Goal: Check status: Check status

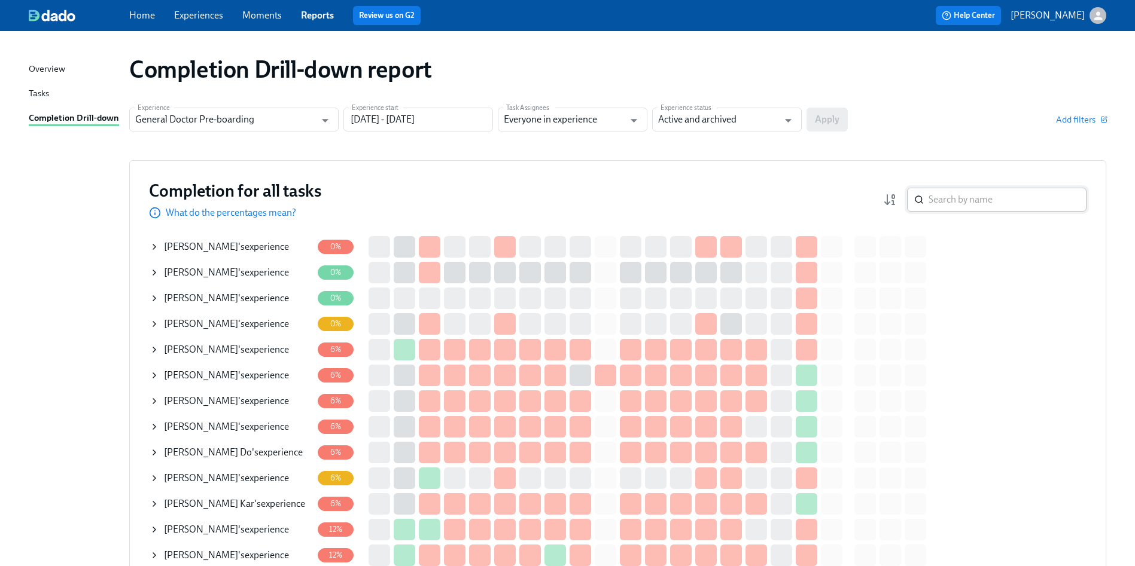
click at [948, 208] on input "search" at bounding box center [1007, 200] width 158 height 24
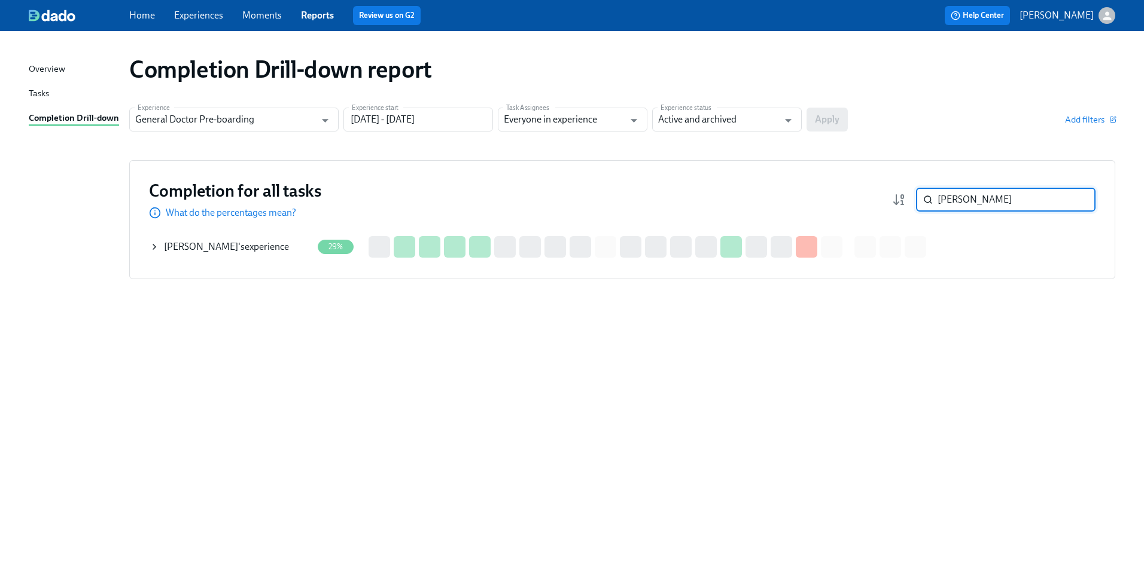
type input "[PERSON_NAME]"
click at [148, 245] on div "Completion for all tasks What do the percentages mean? [PERSON_NAME] ​ Completi…" at bounding box center [622, 219] width 986 height 119
click at [158, 246] on icon at bounding box center [155, 247] width 10 height 10
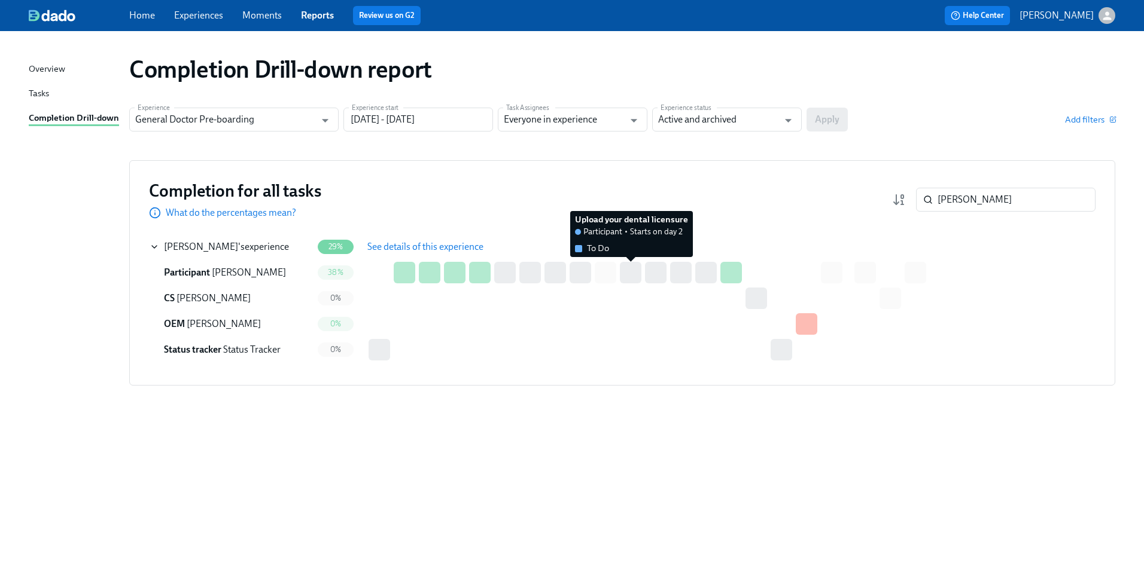
click at [638, 271] on div at bounding box center [631, 273] width 22 height 22
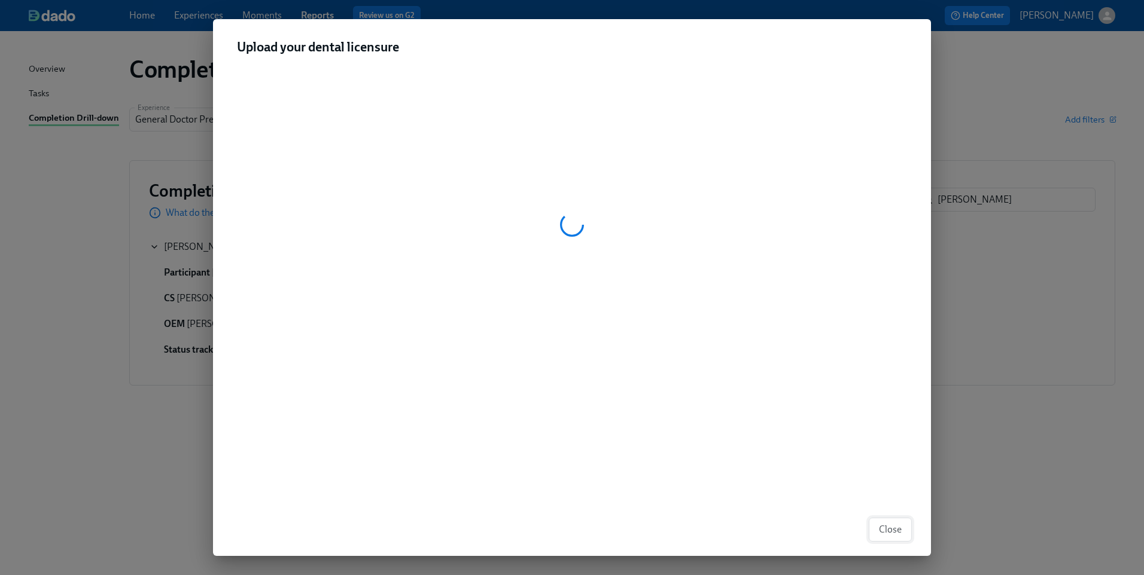
click at [894, 525] on span "Close" at bounding box center [890, 530] width 23 height 12
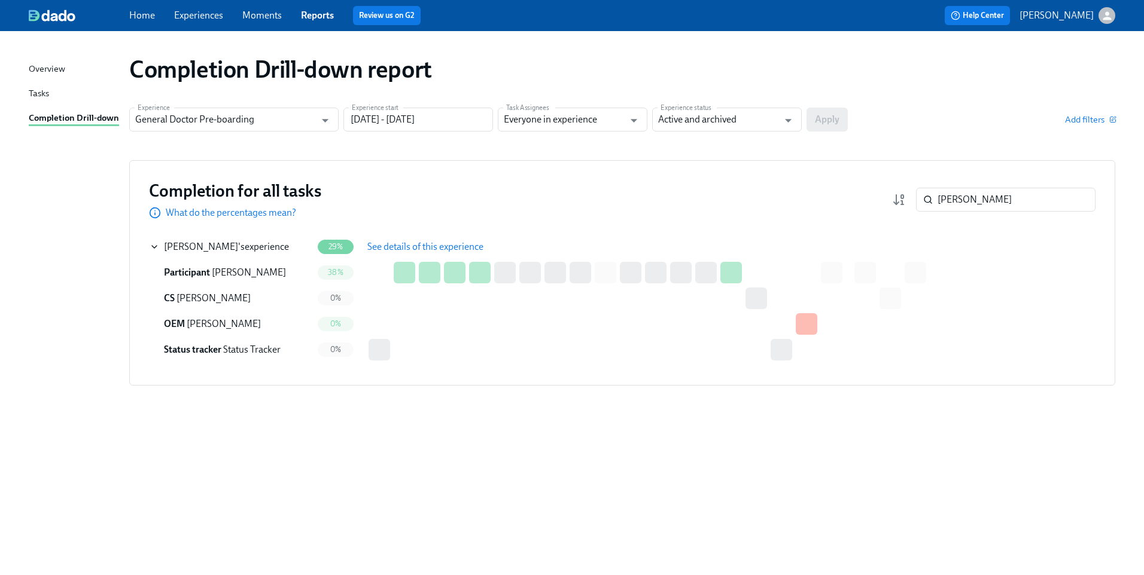
click at [810, 321] on div at bounding box center [806, 324] width 22 height 22
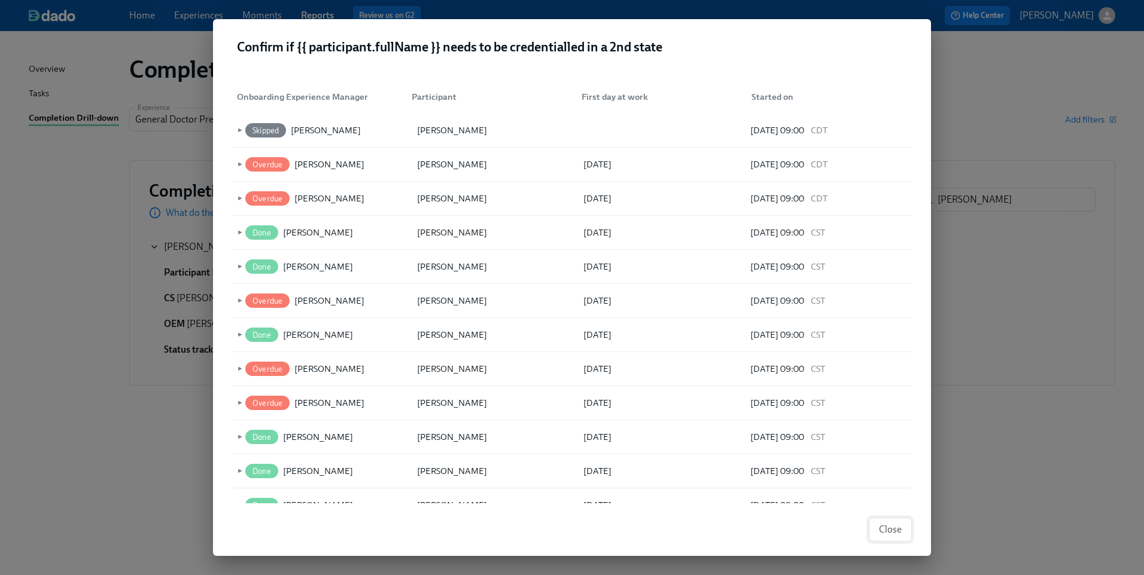
click at [887, 531] on span "Close" at bounding box center [890, 530] width 23 height 12
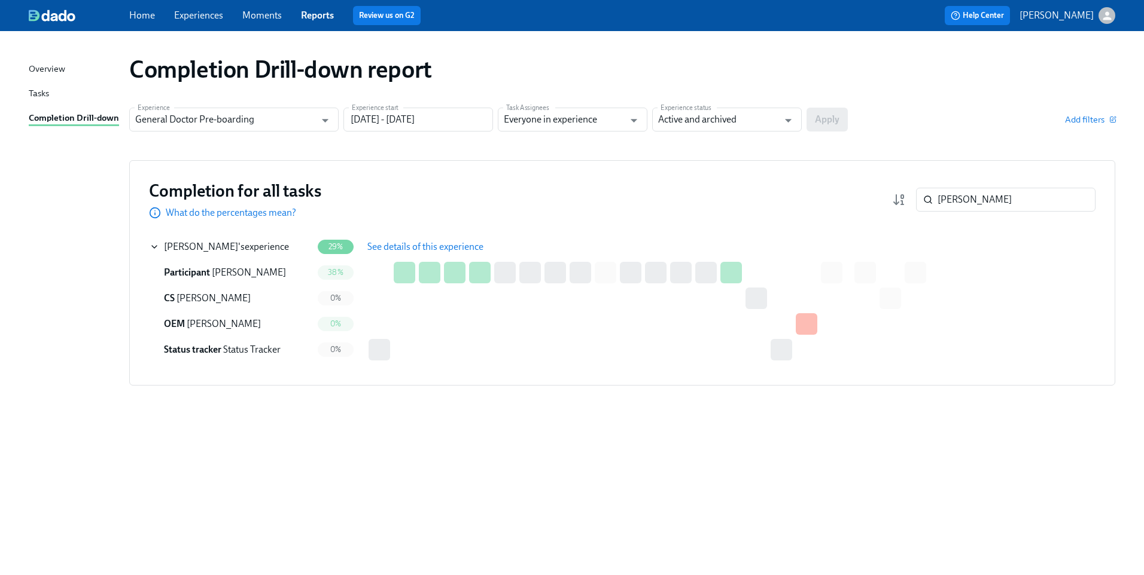
click at [400, 247] on span "See details of this experience" at bounding box center [425, 247] width 116 height 12
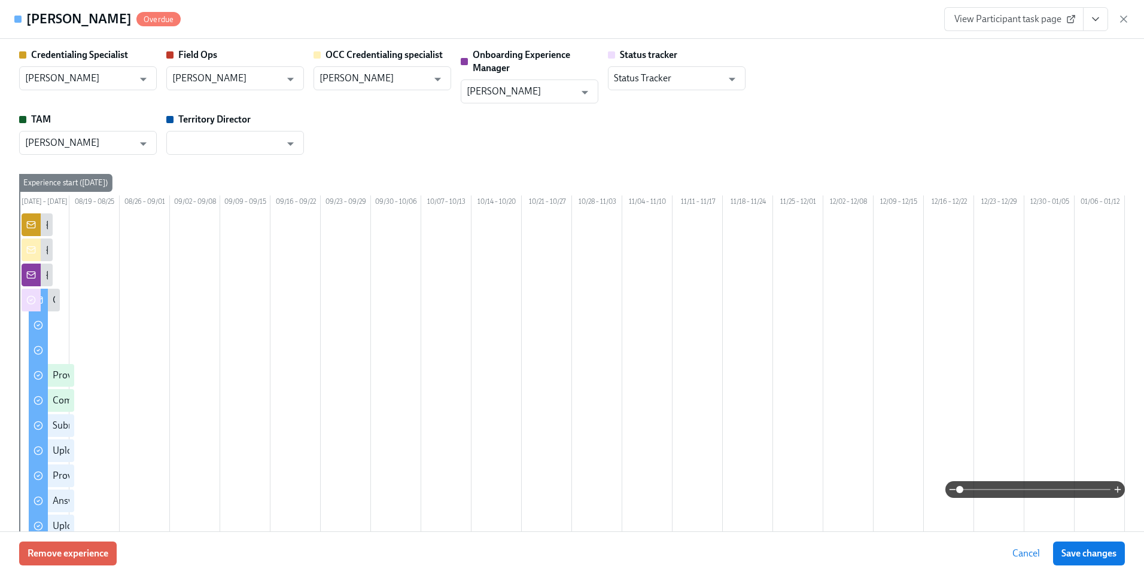
click at [1054, 18] on span "View Participant task page" at bounding box center [1013, 19] width 119 height 12
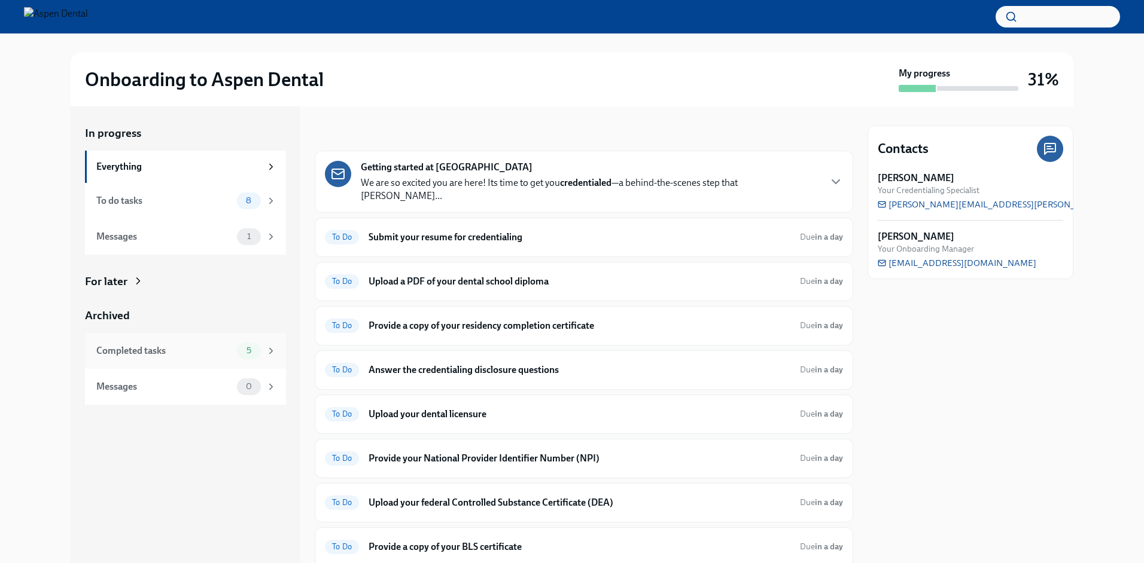
click at [275, 357] on div "5" at bounding box center [256, 351] width 39 height 17
